Goal: Information Seeking & Learning: Find specific fact

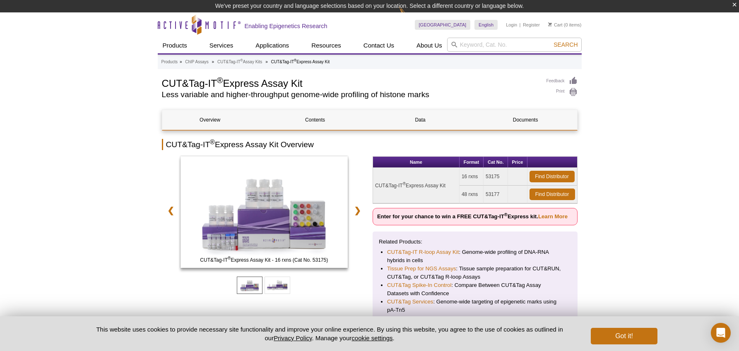
click at [423, 187] on td "CUT&Tag-IT ® Express Assay Kit" at bounding box center [416, 186] width 86 height 36
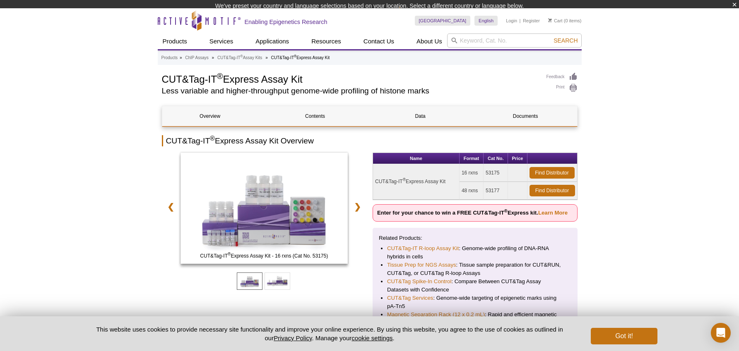
click at [423, 187] on td "CUT&Tag-IT ® Express Assay Kit" at bounding box center [416, 182] width 86 height 36
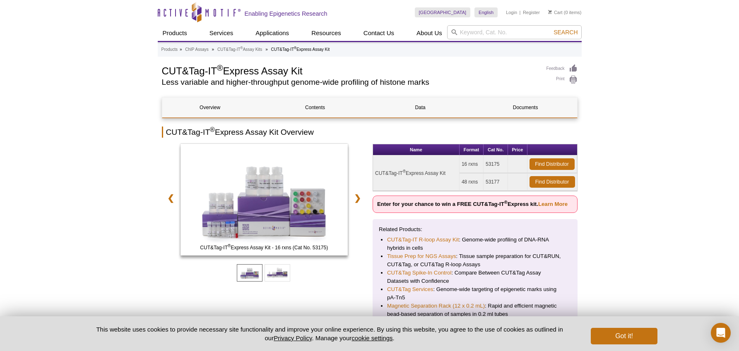
click at [424, 168] on td "CUT&Tag-IT ® Express Assay Kit" at bounding box center [416, 174] width 86 height 36
click at [411, 177] on td "CUT&Tag-IT ® Express Assay Kit" at bounding box center [416, 174] width 86 height 36
click at [415, 173] on td "CUT&Tag-IT ® Express Assay Kit" at bounding box center [416, 174] width 86 height 36
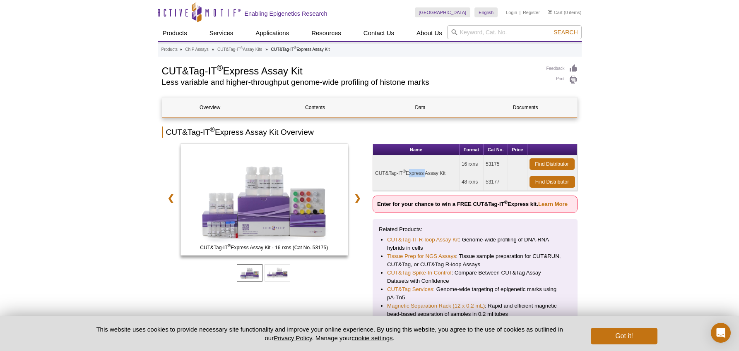
copy tr "CUT&Tag-IT ® Express Assay Kit"
click at [476, 31] on input "search" at bounding box center [514, 32] width 134 height 14
paste input "53151"
type input "53151"
click at [551, 29] on button "Search" at bounding box center [565, 32] width 29 height 7
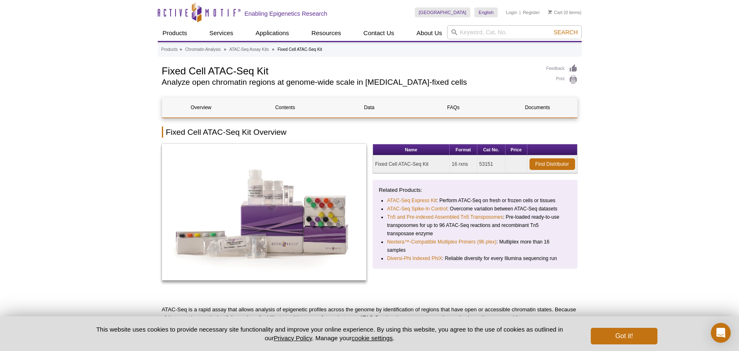
click at [406, 161] on td "Fixed Cell ATAC-Seq Kit" at bounding box center [411, 165] width 77 height 18
copy tr "Fixed Cell ATAC-Seq Kit"
click at [493, 25] on input "search" at bounding box center [514, 32] width 134 height 14
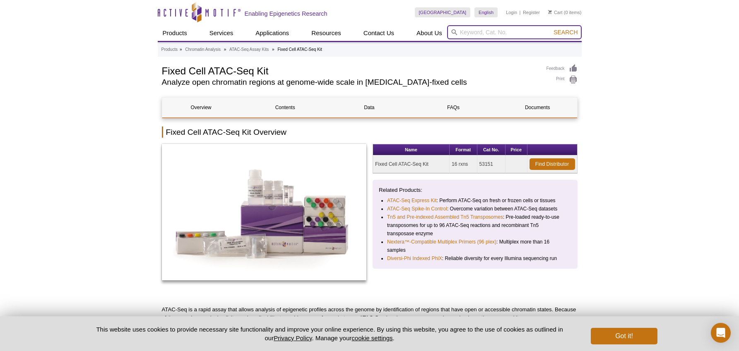
paste input "53175"
type input "53175"
click at [551, 29] on button "Search" at bounding box center [565, 32] width 29 height 7
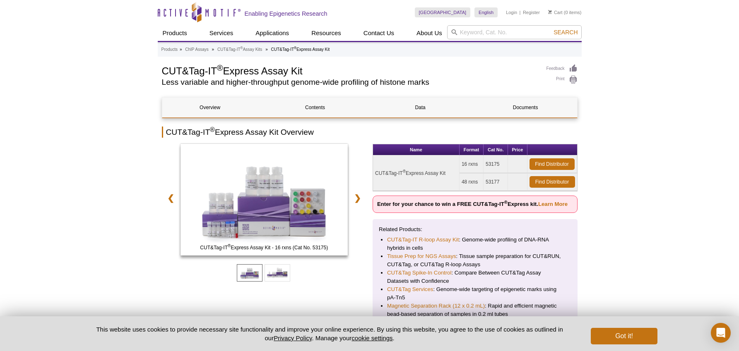
click at [432, 174] on td "CUT&Tag-IT ® Express Assay Kit" at bounding box center [416, 174] width 86 height 36
click at [472, 161] on td "16 rxns" at bounding box center [471, 165] width 24 height 18
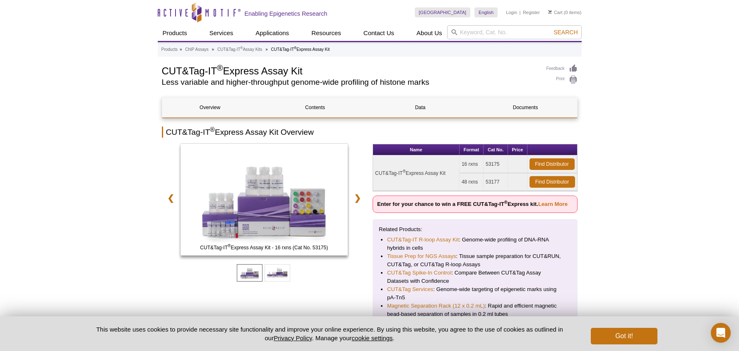
copy td "rxns"
click at [473, 165] on td "16 rxns" at bounding box center [471, 165] width 24 height 18
click at [500, 32] on input "search" at bounding box center [514, 32] width 134 height 14
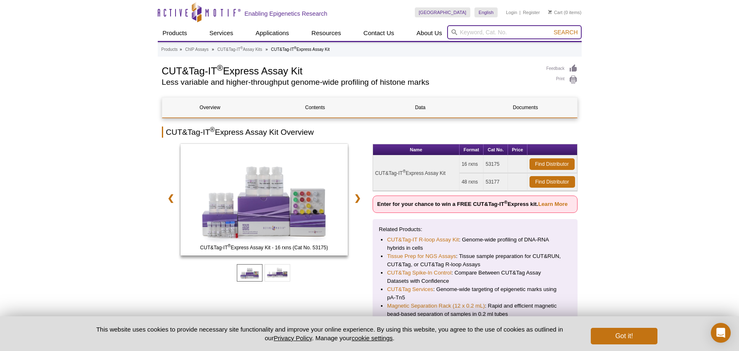
paste input "53157"
type input "53157"
click at [551, 29] on button "Search" at bounding box center [565, 32] width 29 height 7
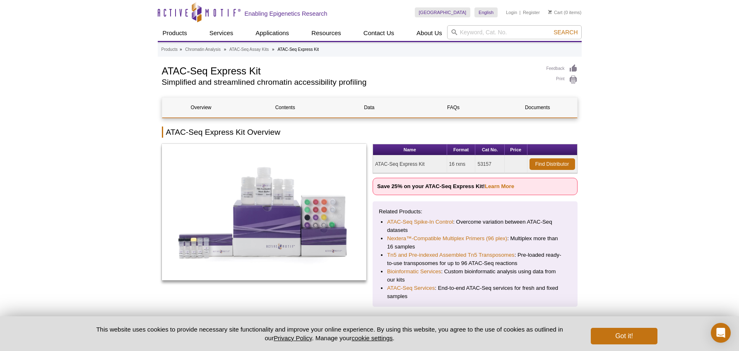
click at [455, 167] on td "16 rxns" at bounding box center [461, 165] width 29 height 18
copy tr "16 rxns"
click at [477, 35] on input "search" at bounding box center [514, 32] width 134 height 14
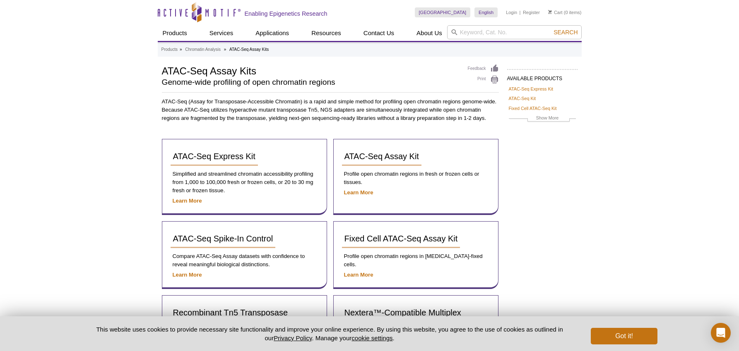
click at [79, 127] on div "Active Motif Logo Enabling Epigenetics Research 0 Search Skip to content Active…" at bounding box center [369, 236] width 739 height 473
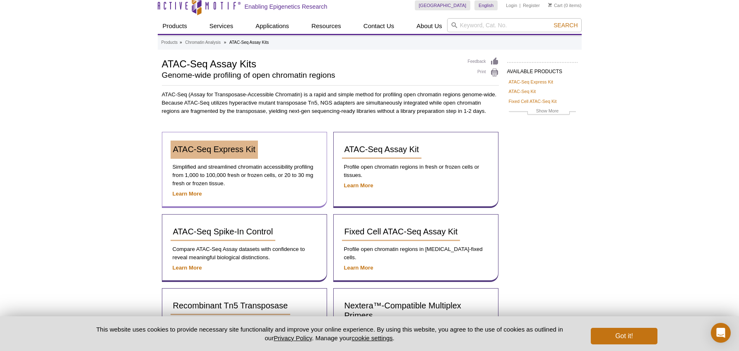
scroll to position [10, 0]
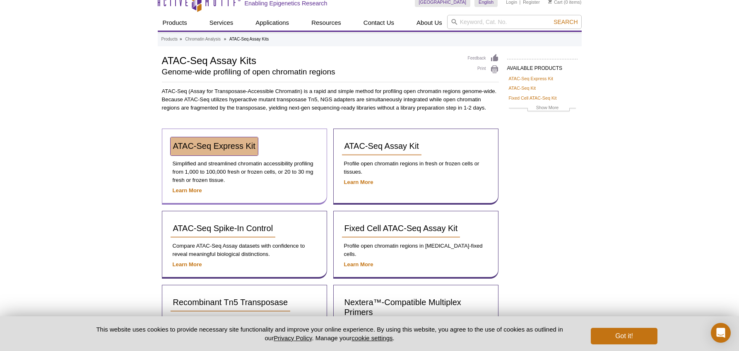
click at [210, 146] on span "ATAC-Seq Express Kit" at bounding box center [214, 146] width 82 height 9
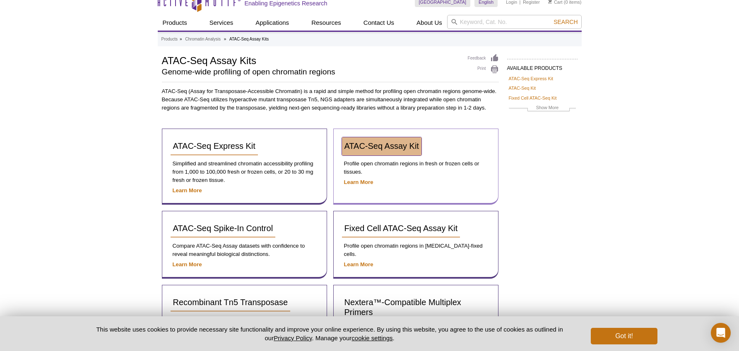
click at [403, 155] on link "ATAC-Seq Assay Kit" at bounding box center [381, 146] width 79 height 18
click at [403, 154] on link "ATAC-Seq Assay Kit" at bounding box center [381, 146] width 79 height 18
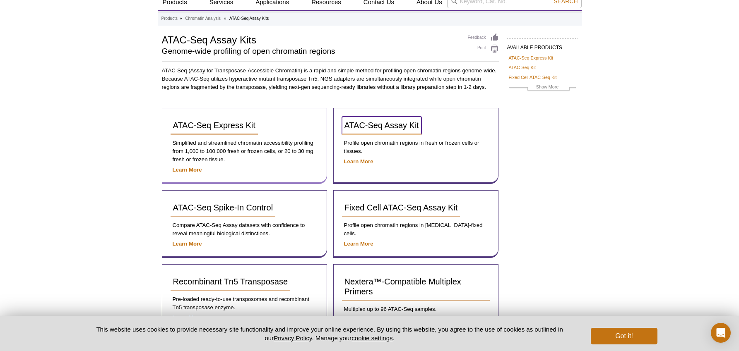
scroll to position [33, 0]
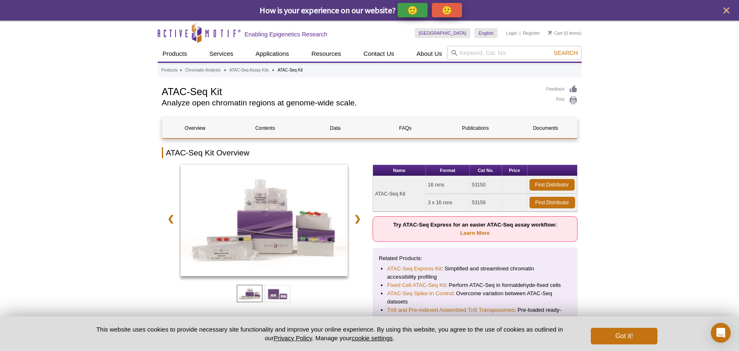
click at [481, 184] on td "53150" at bounding box center [486, 185] width 32 height 18
click at [481, 183] on td "53150" at bounding box center [486, 185] width 32 height 18
copy td "53150"
